Goal: Task Accomplishment & Management: Manage account settings

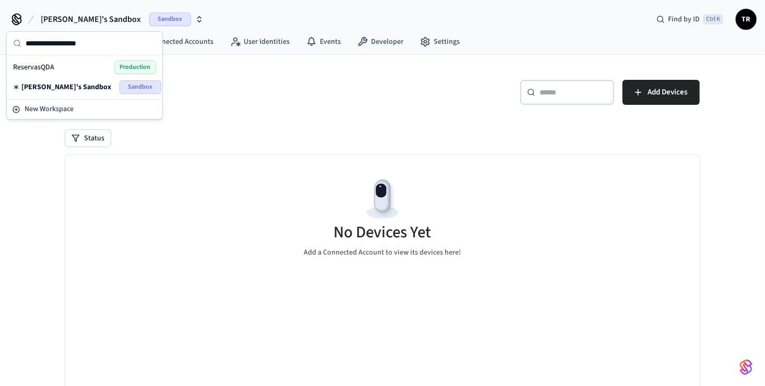
click at [97, 67] on div "ReservasQDA Production" at bounding box center [84, 68] width 143 height 14
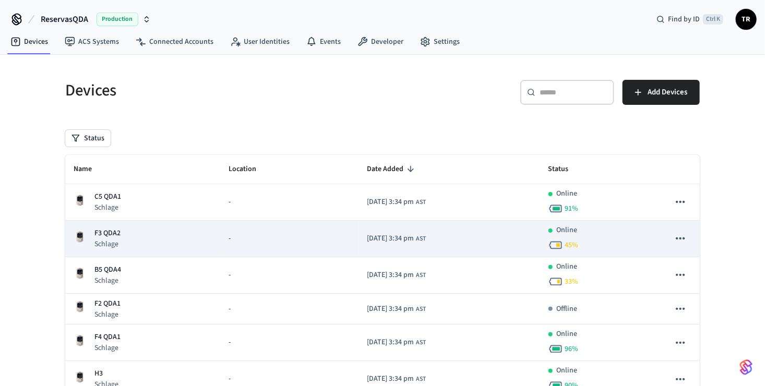
click at [109, 235] on p "F3 QDA2" at bounding box center [107, 233] width 26 height 11
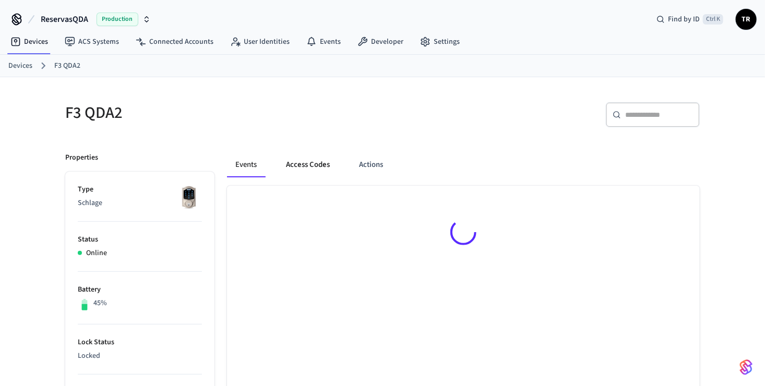
click at [319, 167] on button "Access Codes" at bounding box center [308, 164] width 61 height 25
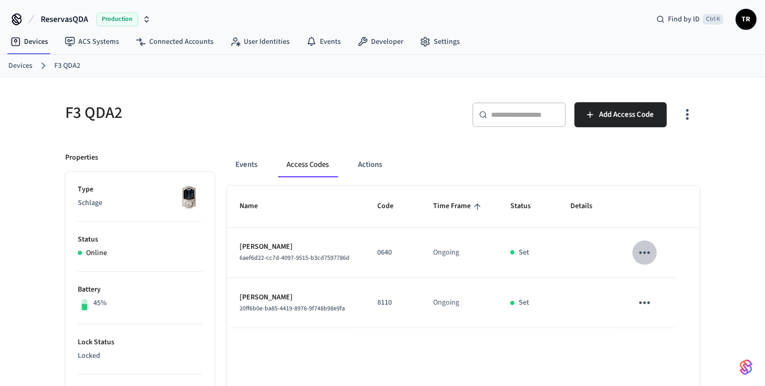
click at [645, 249] on icon "sticky table" at bounding box center [645, 253] width 16 height 16
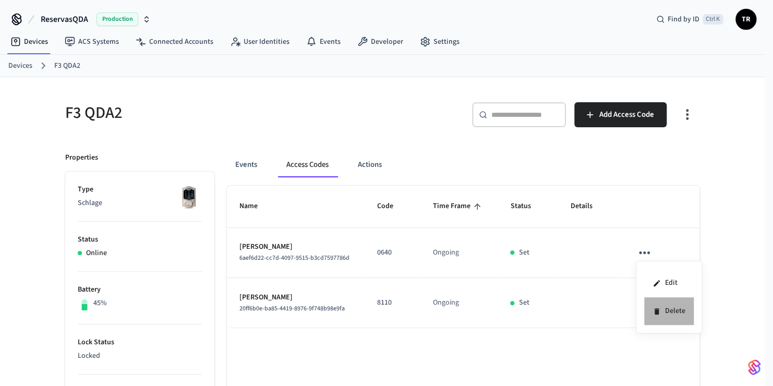
click at [661, 309] on li "Delete" at bounding box center [669, 311] width 50 height 28
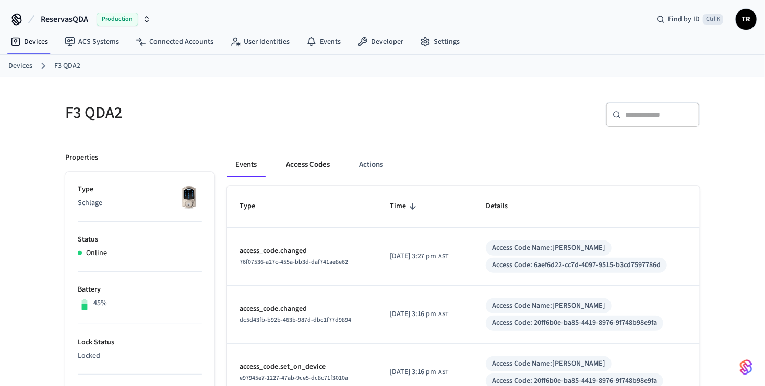
click at [291, 164] on button "Access Codes" at bounding box center [308, 164] width 61 height 25
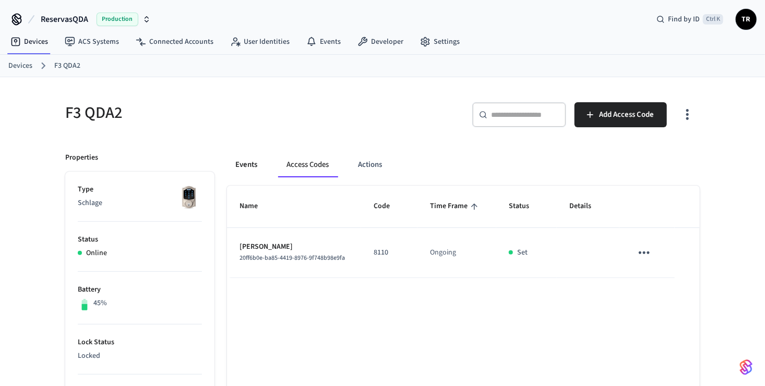
click at [239, 163] on button "Events" at bounding box center [246, 164] width 39 height 25
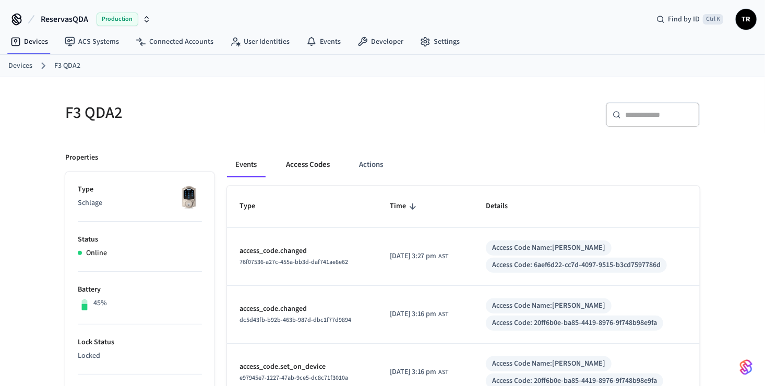
click at [316, 161] on button "Access Codes" at bounding box center [308, 164] width 61 height 25
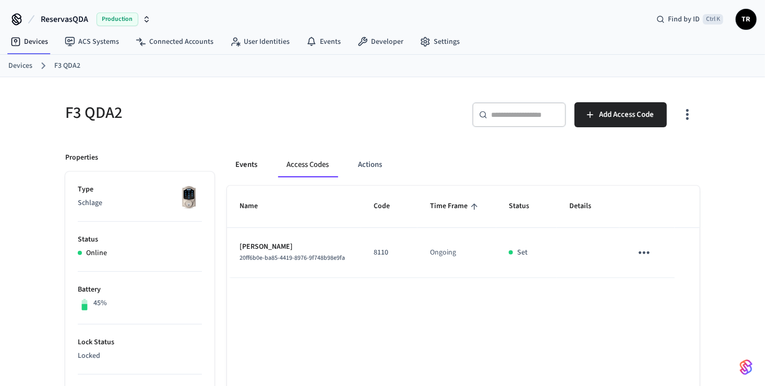
click at [252, 165] on button "Events" at bounding box center [246, 164] width 39 height 25
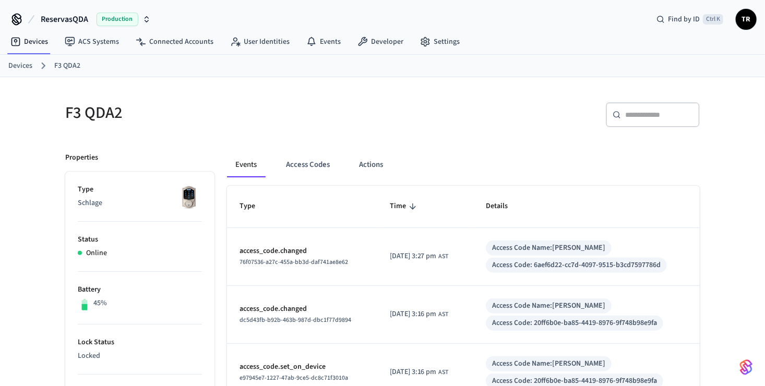
click at [26, 69] on link "Devices" at bounding box center [20, 66] width 24 height 11
